Goal: Find specific page/section: Find specific page/section

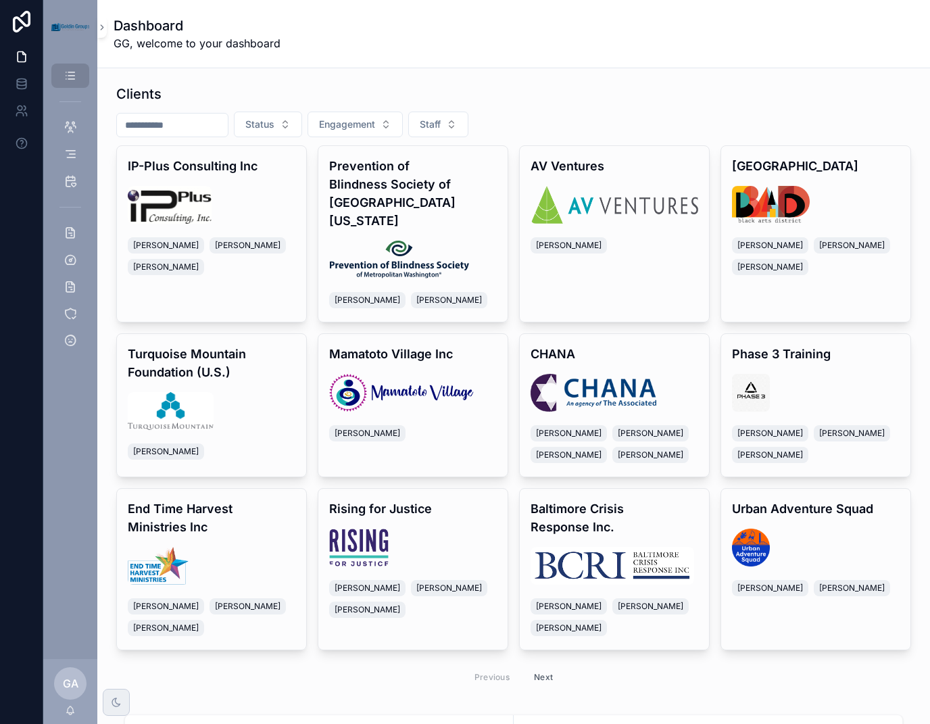
click at [176, 120] on input "scrollable content" at bounding box center [172, 125] width 111 height 19
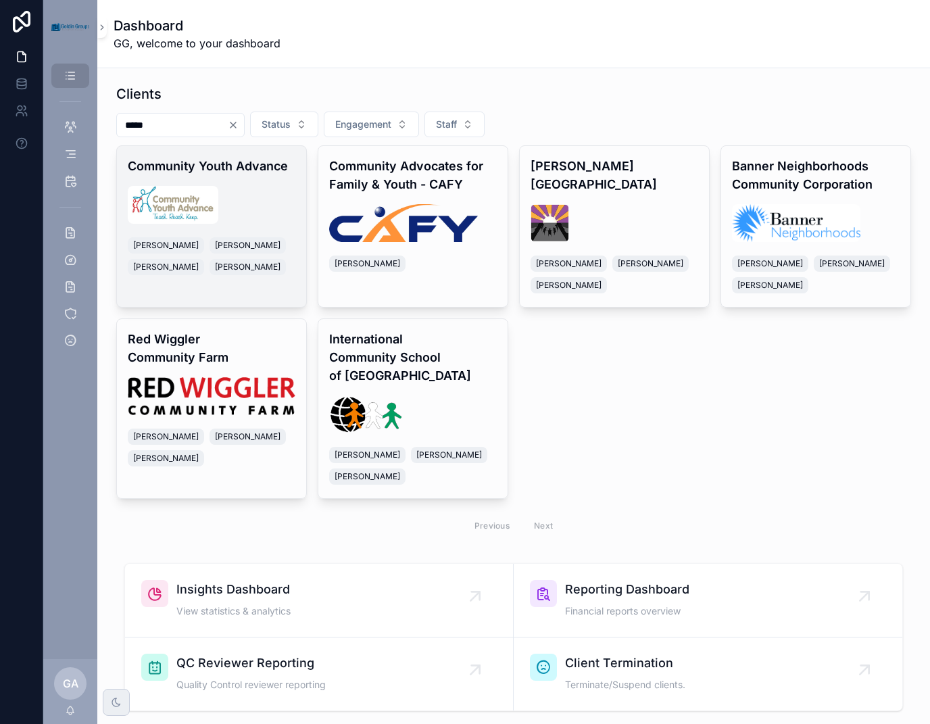
type input "*****"
click at [205, 195] on img "scrollable content" at bounding box center [173, 205] width 91 height 38
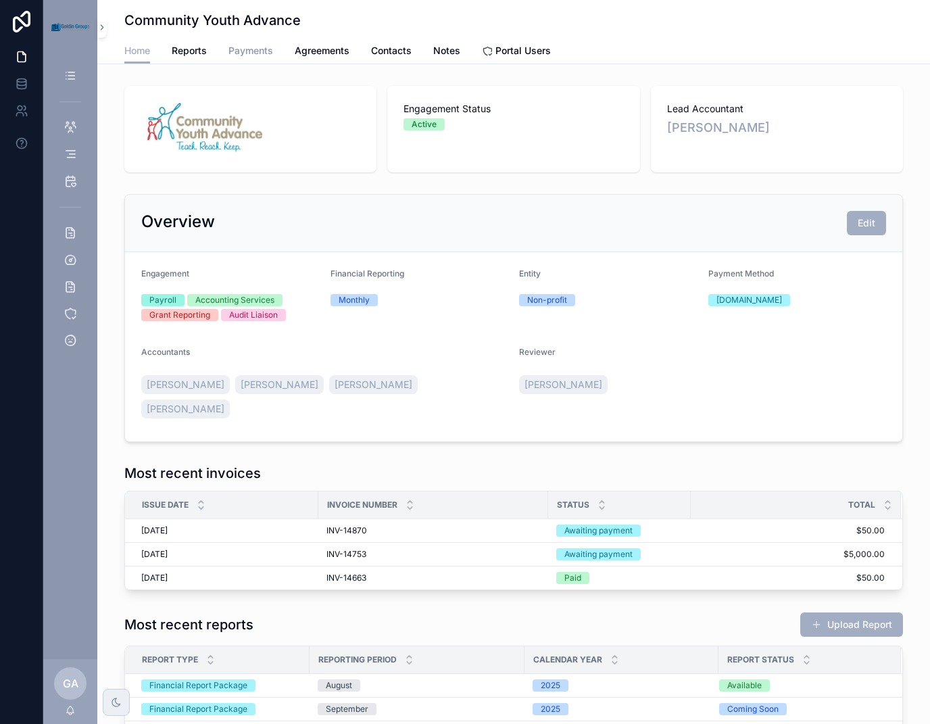
click at [247, 51] on span "Payments" at bounding box center [250, 51] width 45 height 14
